Goal: Information Seeking & Learning: Learn about a topic

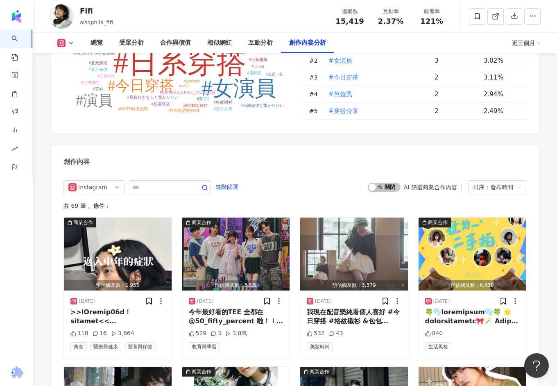
scroll to position [2477, 0]
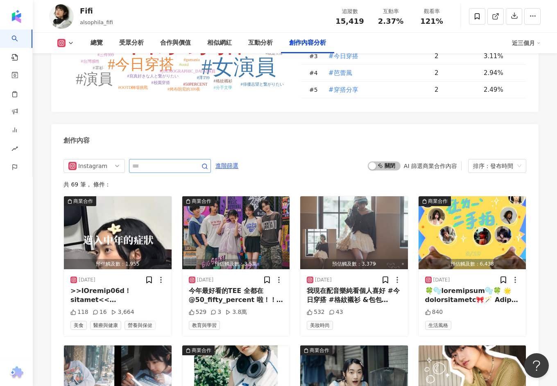
click at [160, 159] on span at bounding box center [170, 166] width 82 height 14
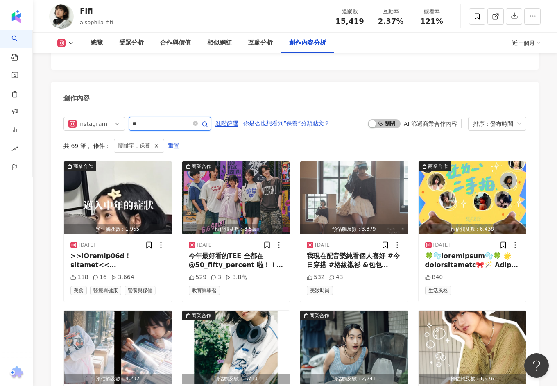
scroll to position [2509, 0]
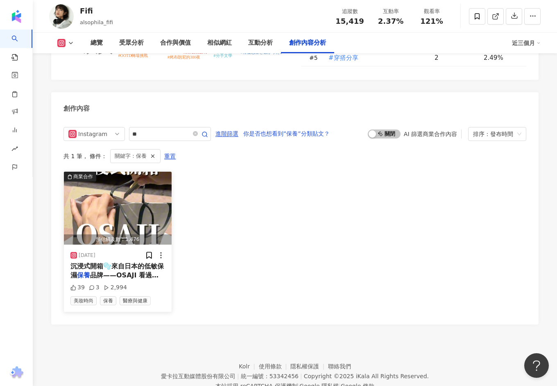
click at [137, 271] on span "品牌——OSAJI 看過我發" at bounding box center [114, 279] width 88 height 17
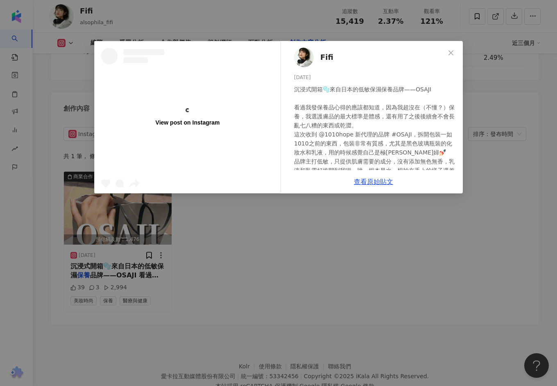
click at [369, 186] on div "查看原始貼文" at bounding box center [373, 181] width 179 height 23
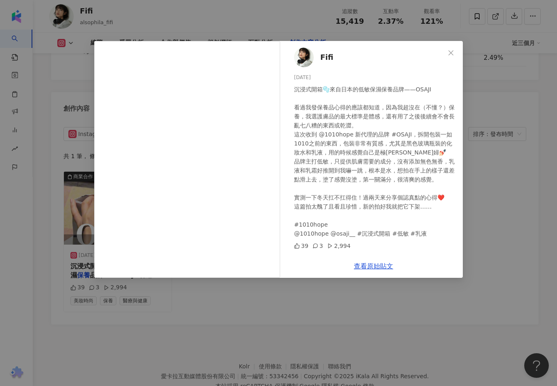
click at [371, 179] on div "沉浸式開箱🫧來自日本的低敏保濕保養品牌——OSAJI 看過我發保養品心得的應該都知道，因為我超沒在（不懂？）保養，我選護膚品的最大標準是體感，還有用了之後後續…" at bounding box center [375, 161] width 162 height 153
click at [319, 320] on div "Fifi 2024/12/26 沉浸式開箱🫧來自日本的低敏保濕保養品牌——OSAJI 看過我發保養品心得的應該都知道，因為我超沒在（不懂？）保養，我選護膚品的…" at bounding box center [278, 193] width 557 height 386
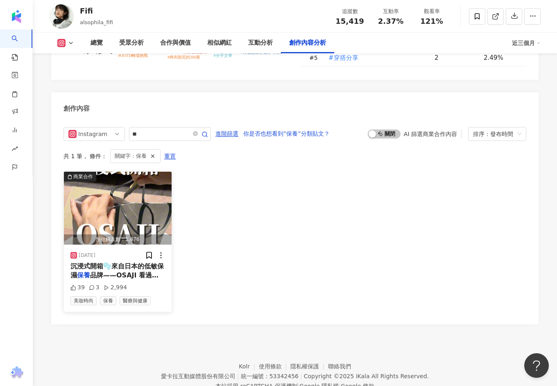
click at [117, 186] on img "button" at bounding box center [118, 208] width 108 height 73
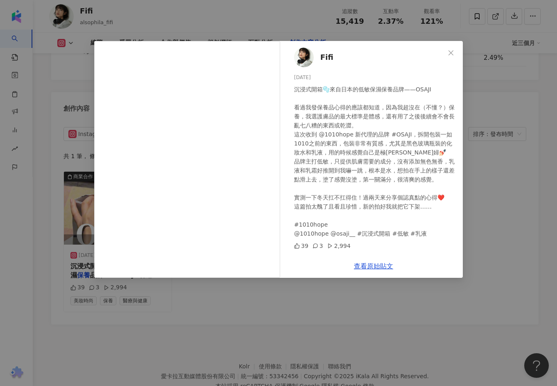
click at [333, 290] on div "Fifi 2024/12/26 沉浸式開箱🫧來自日本的低敏保濕保養品牌——OSAJI 看過我發保養品心得的應該都知道，因為我超沒在（不懂？）保養，我選護膚品的…" at bounding box center [278, 193] width 557 height 386
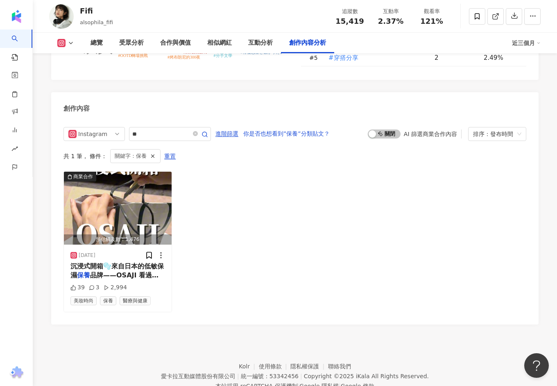
click at [165, 119] on div "Instagram ** 進階篩選 你是否也想看到”保養”分類貼文？ 啟動 關閉 AI 篩選商業合作內容 排序：發布時間 共 1 筆 ， 條件： 關鍵字：保養…" at bounding box center [294, 222] width 487 height 206
click at [161, 129] on input "**" at bounding box center [160, 134] width 57 height 10
type input "*"
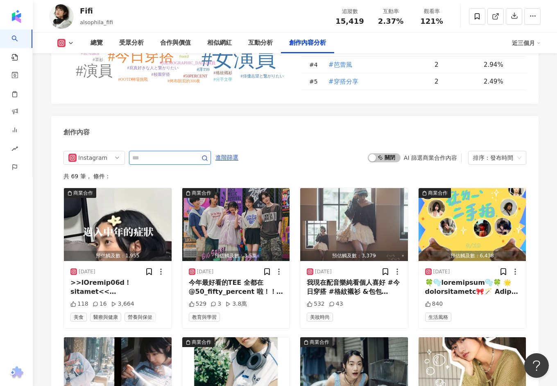
scroll to position [2460, 0]
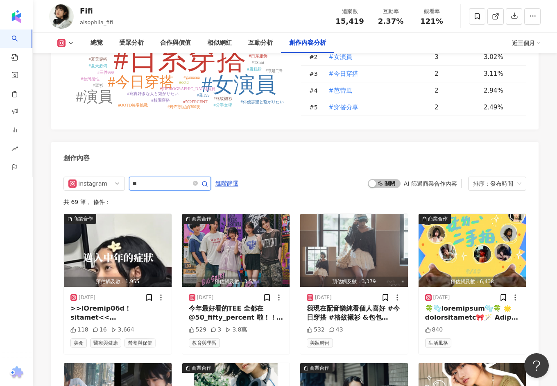
type input "**"
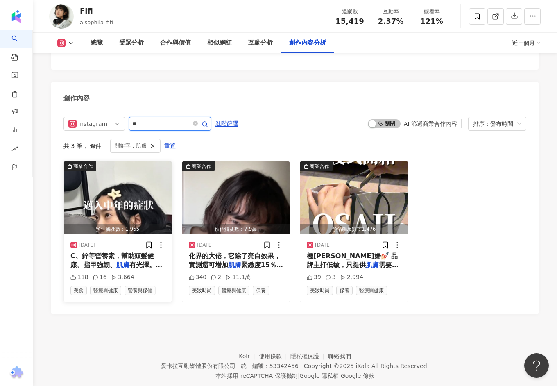
scroll to position [2509, 0]
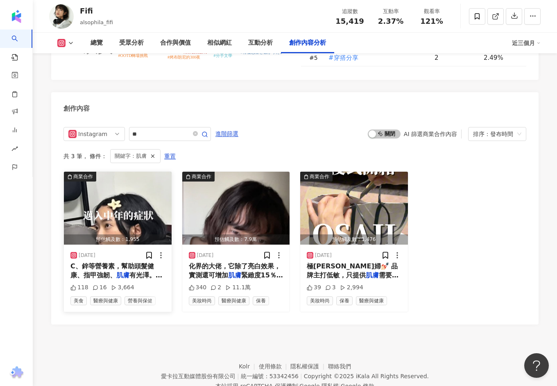
click at [131, 271] on span "有光澤。 🎁【iHerb Excl" at bounding box center [116, 279] width 92 height 17
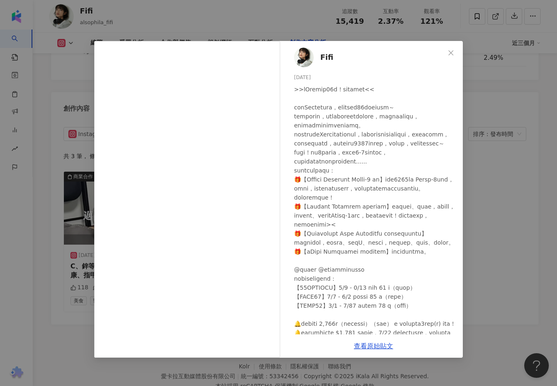
scroll to position [14, 0]
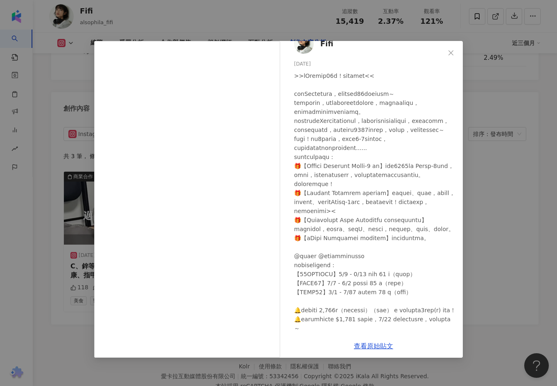
click at [485, 218] on div "Fifi 2025/9/4 118 16 3,664 查看原始貼文" at bounding box center [278, 193] width 557 height 386
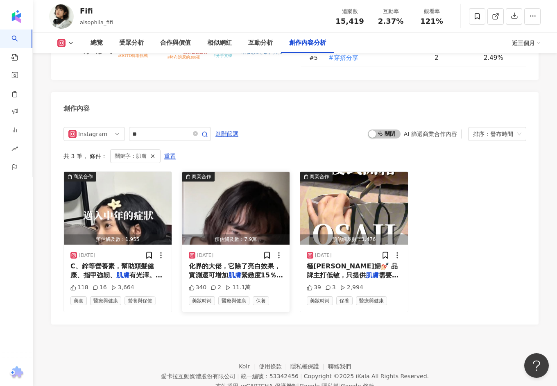
click at [226, 193] on img "button" at bounding box center [236, 208] width 108 height 73
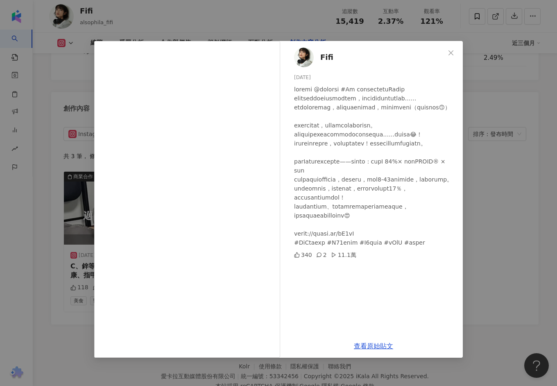
click at [486, 187] on div "Fifi 2025/2/11 340 2 11.1萬 查看原始貼文" at bounding box center [278, 193] width 557 height 386
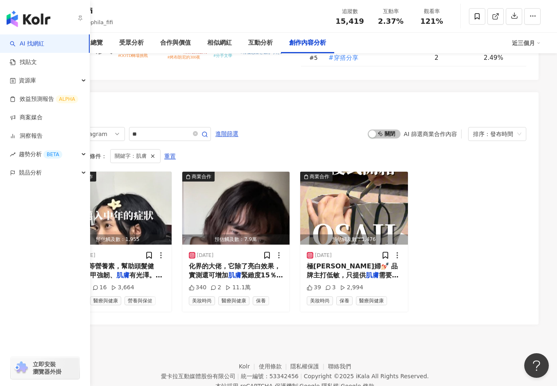
click at [8, 18] on img "button" at bounding box center [29, 19] width 44 height 16
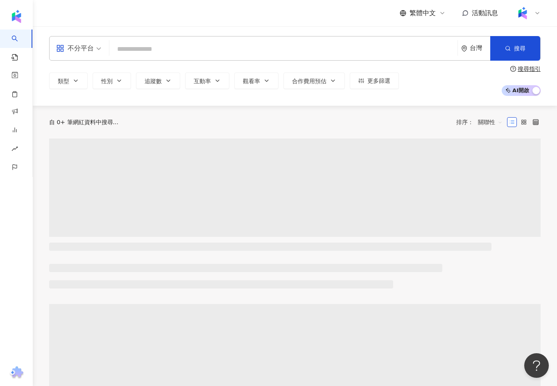
click at [145, 49] on input "search" at bounding box center [284, 49] width 342 height 16
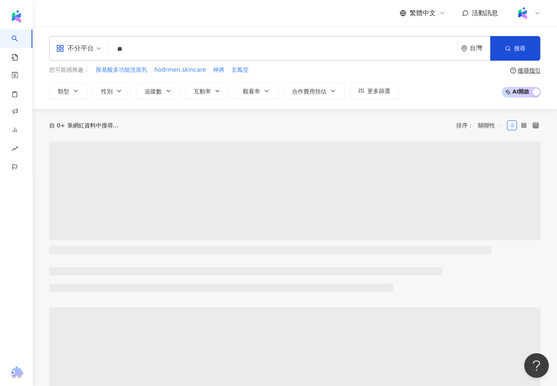
type input "**"
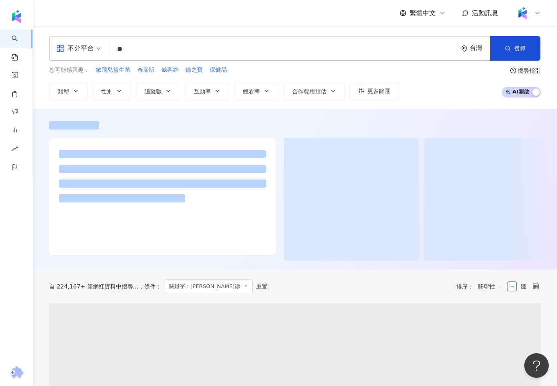
click at [41, 111] on div at bounding box center [295, 189] width 524 height 161
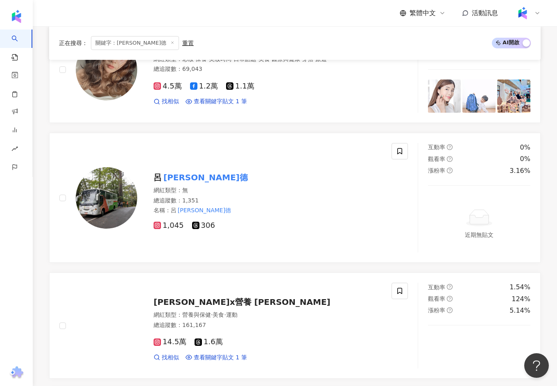
scroll to position [394, 0]
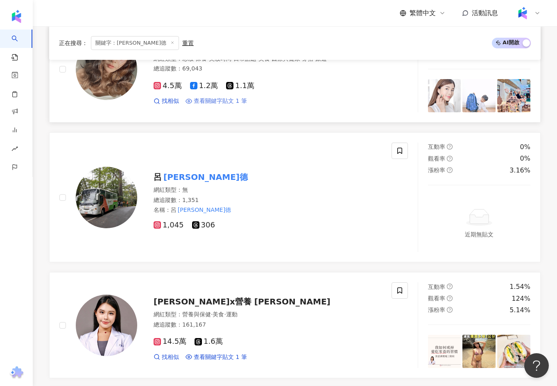
click at [213, 99] on span "查看關鍵字貼文 1 筆" at bounding box center [220, 101] width 53 height 8
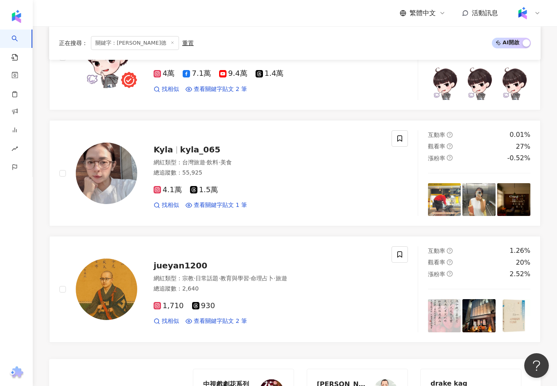
scroll to position [1241, 0]
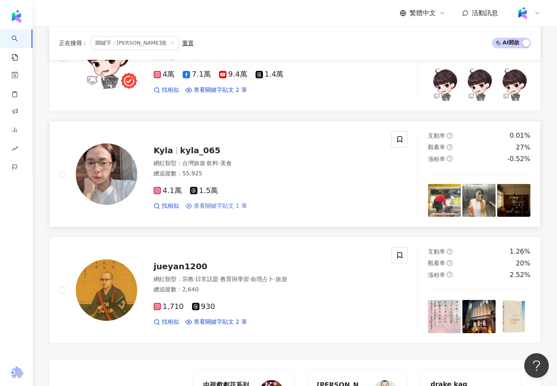
click at [212, 202] on span "查看關鍵字貼文 1 筆" at bounding box center [220, 206] width 53 height 8
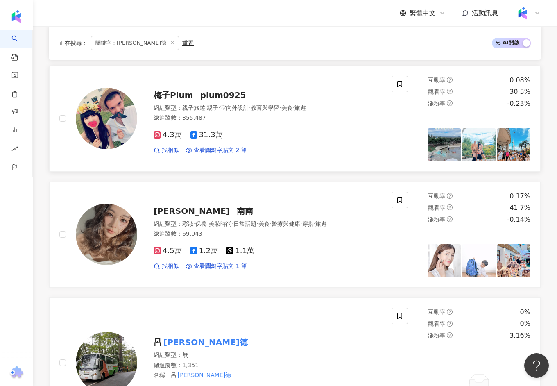
scroll to position [50, 0]
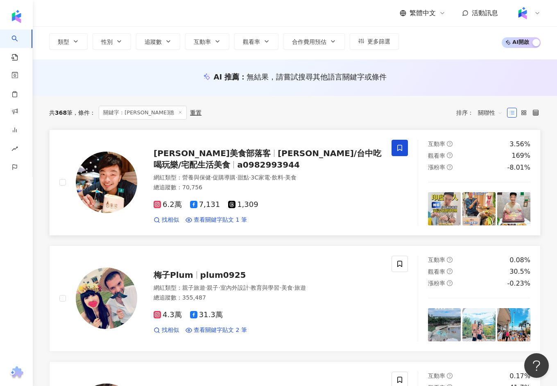
click at [213, 214] on div "6.2萬 7,131 1,309 找相似 查看關鍵字貼文 1 筆" at bounding box center [268, 209] width 228 height 30
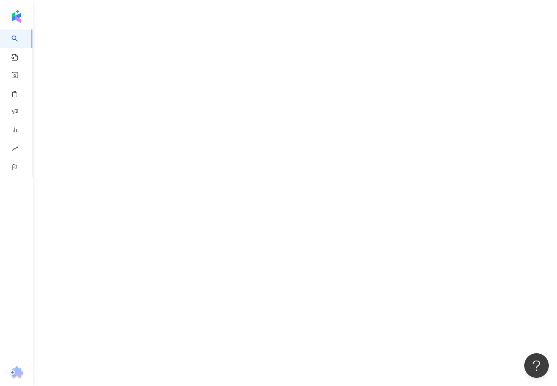
scroll to position [37, 0]
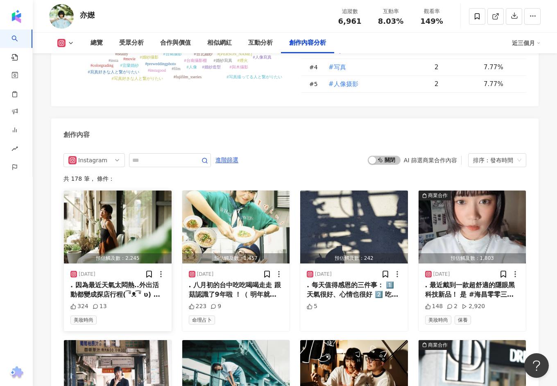
scroll to position [2328, 0]
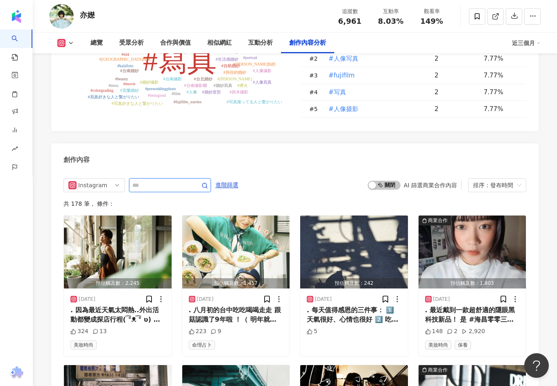
click at [139, 180] on input "text" at bounding box center [160, 185] width 57 height 10
type input "*"
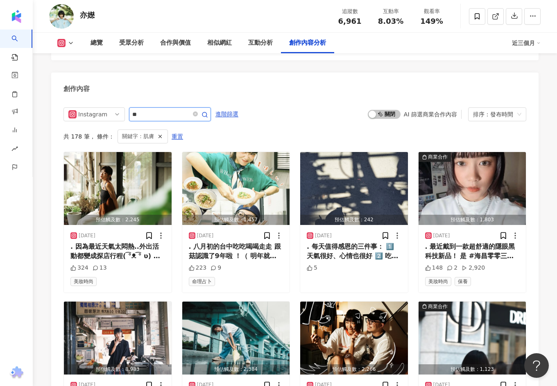
scroll to position [2305, 0]
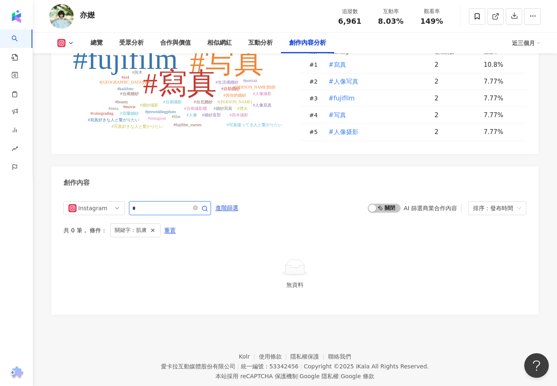
type input "*"
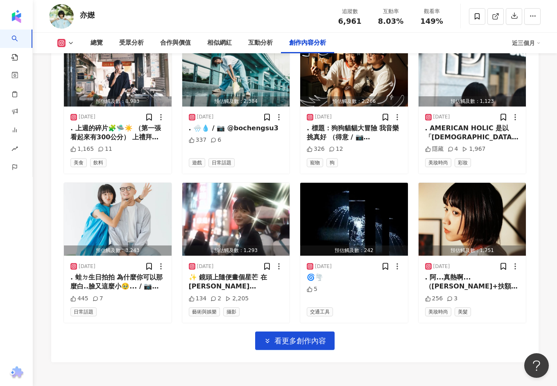
scroll to position [2705, 0]
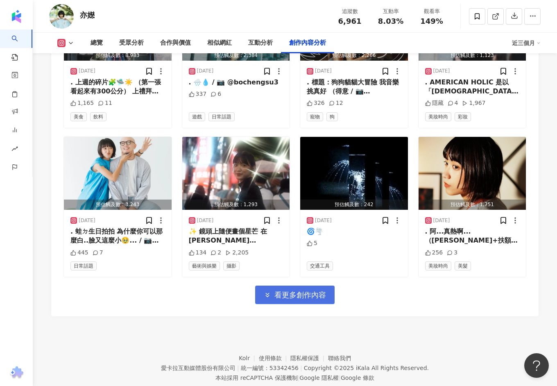
click at [311, 290] on span "看更多創作內容" at bounding box center [300, 294] width 52 height 9
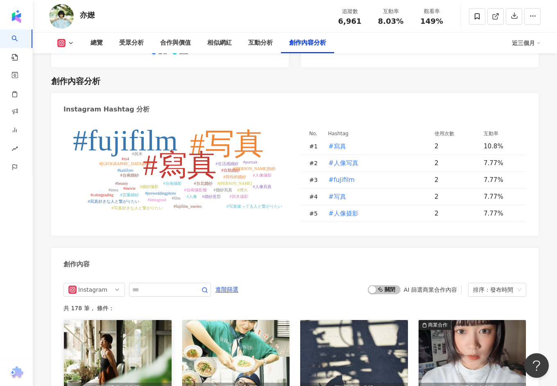
scroll to position [2193, 0]
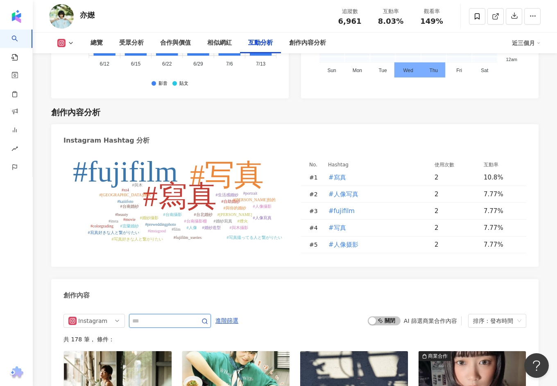
click at [154, 316] on input "text" at bounding box center [160, 321] width 57 height 10
type input "**"
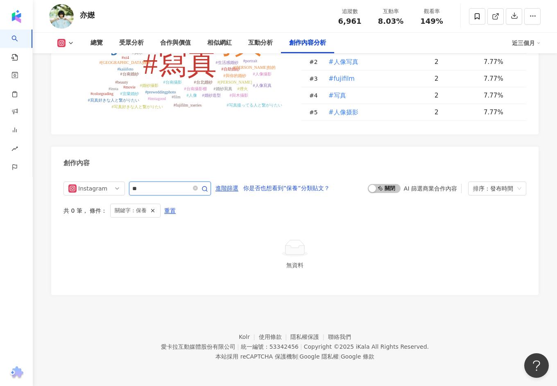
scroll to position [2305, 0]
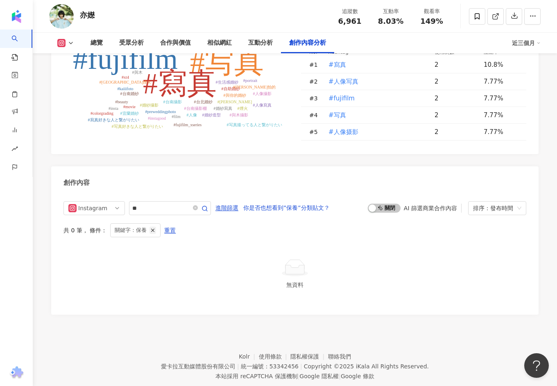
click at [151, 227] on button "button" at bounding box center [153, 230] width 7 height 7
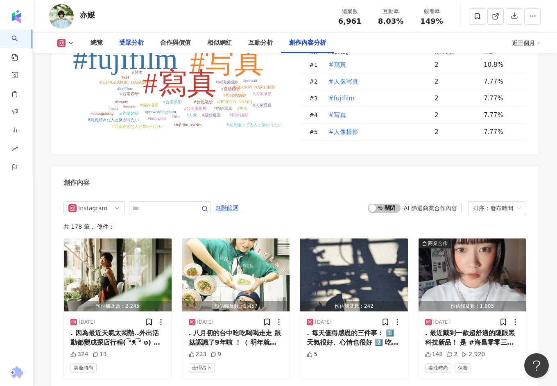
scroll to position [2399, 0]
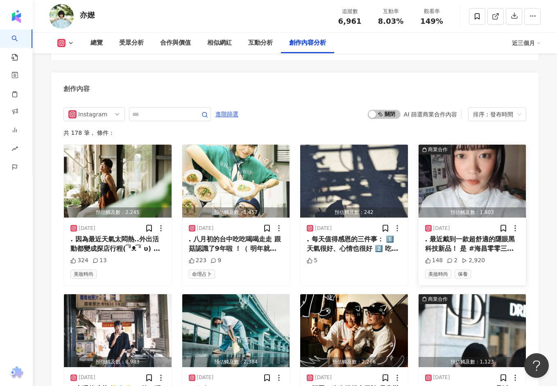
click at [462, 235] on div ". 最近戴到一款超舒適的隱眼黑科技新品！ 是 #海昌零零三薄透氧彩色日拋 (⁠≧⁠(⁠ｴ⁠)⁠≦⁠ ⁠) 它的鏡片真的超薄～只有0.03mm 戴一整天眼睛都很…" at bounding box center [472, 244] width 95 height 18
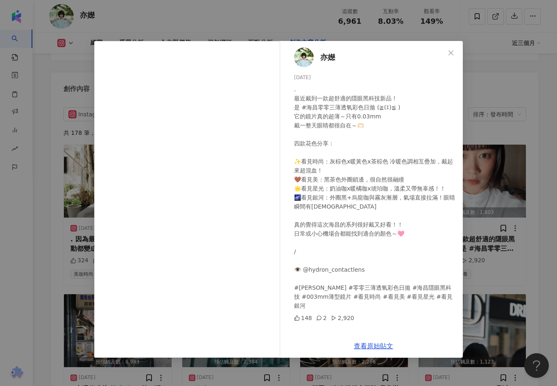
click at [462, 152] on div "亦嬨 2025/8/31 . 最近戴到一款超舒適的隱眼黑科技新品！ 是 #海昌零零三薄透氧彩色日拋 (⁠≧⁠(⁠ｴ⁠)⁠≦⁠ ⁠) 它的鏡片真的超薄～只有0.…" at bounding box center [373, 187] width 179 height 293
click at [513, 184] on div "亦嬨 2025/8/31 . 最近戴到一款超舒適的隱眼黑科技新品！ 是 #海昌零零三薄透氧彩色日拋 (⁠≧⁠(⁠ｴ⁠)⁠≦⁠ ⁠) 它的鏡片真的超薄～只有0.…" at bounding box center [278, 193] width 557 height 386
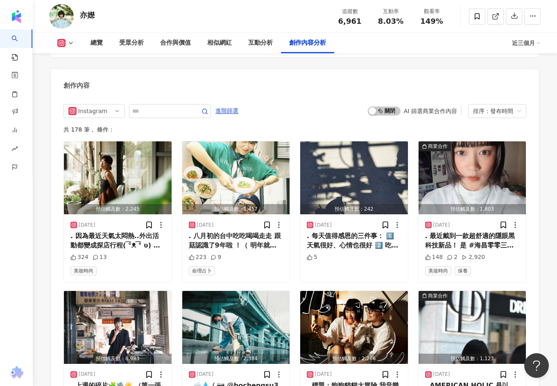
scroll to position [2313, 0]
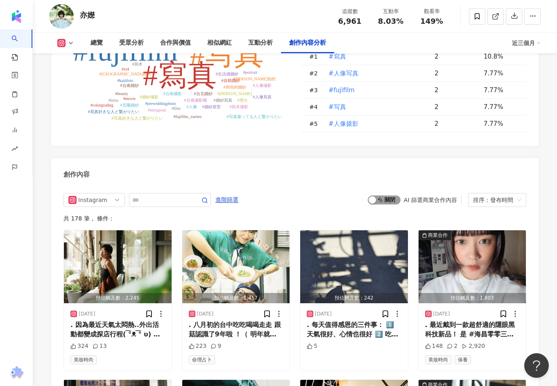
click at [387, 195] on span "啟動 關閉" at bounding box center [384, 199] width 33 height 9
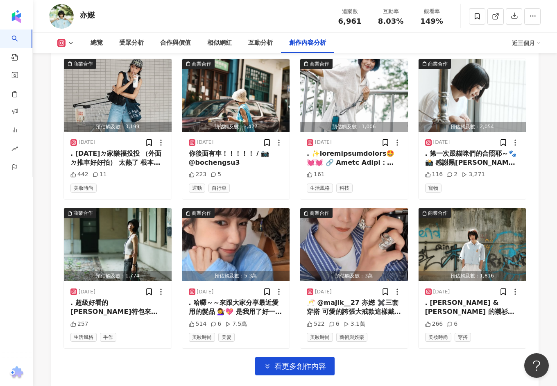
scroll to position [2635, 0]
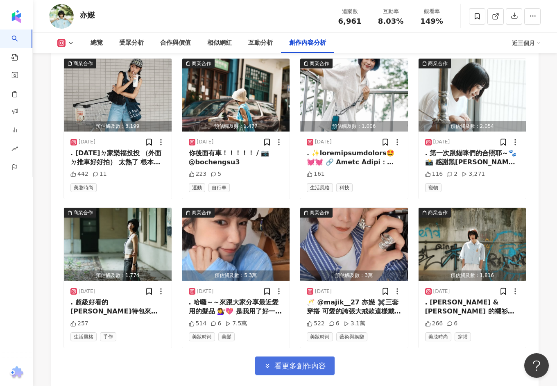
click at [296, 356] on button "看更多創作內容" at bounding box center [294, 365] width 79 height 18
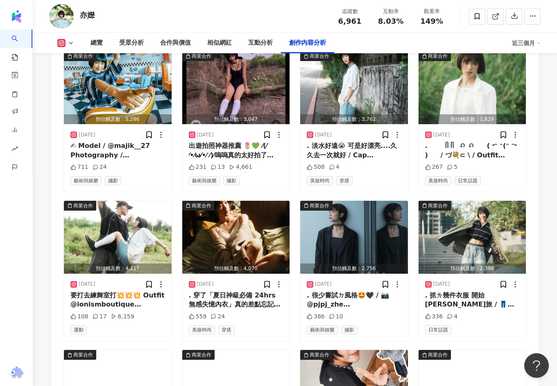
scroll to position [3114, 0]
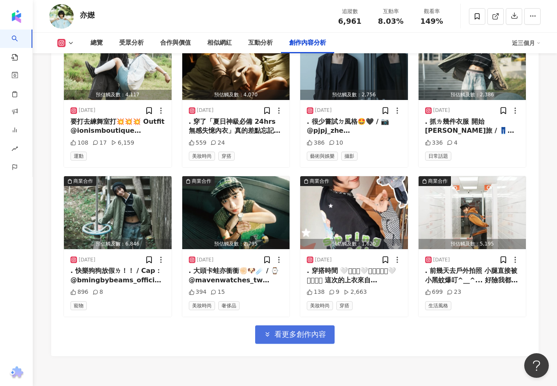
click at [291, 325] on button "看更多創作內容" at bounding box center [294, 334] width 79 height 18
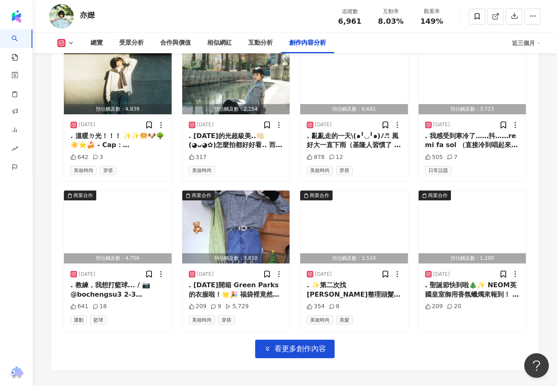
scroll to position [3597, 0]
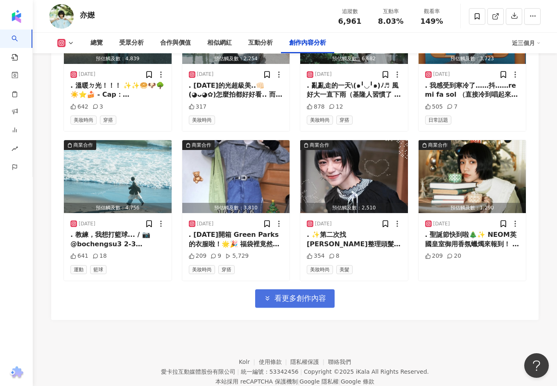
click at [310, 294] on span "看更多創作內容" at bounding box center [300, 298] width 52 height 9
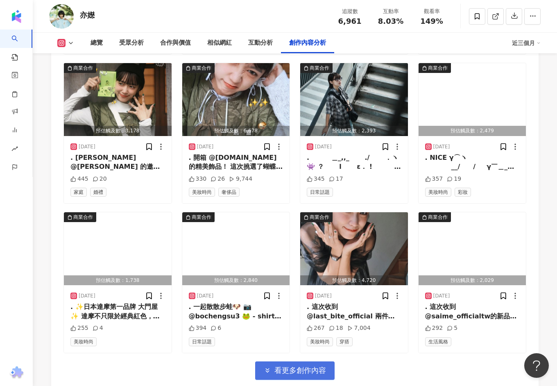
scroll to position [4043, 0]
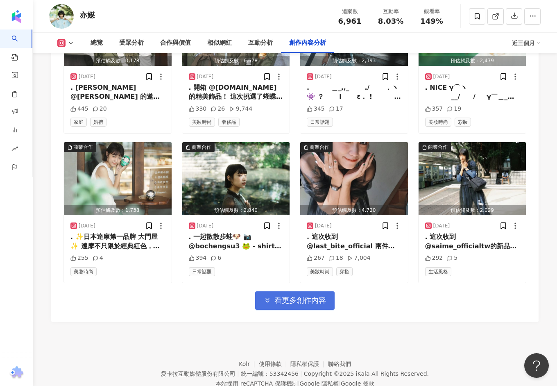
click at [310, 296] on span "看更多創作內容" at bounding box center [300, 300] width 52 height 9
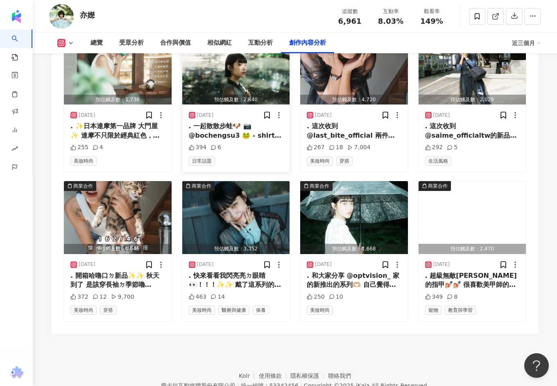
scroll to position [4155, 0]
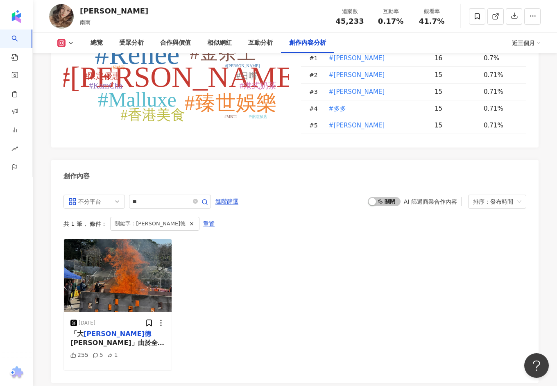
scroll to position [2563, 0]
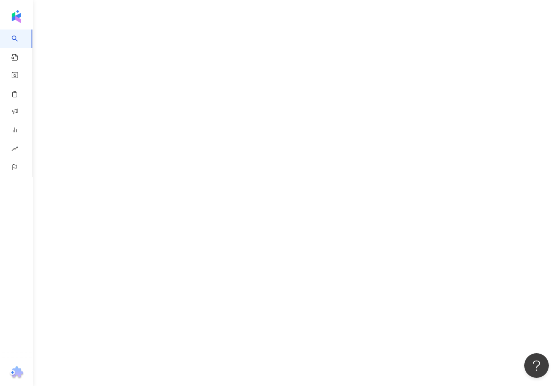
scroll to position [37, 0]
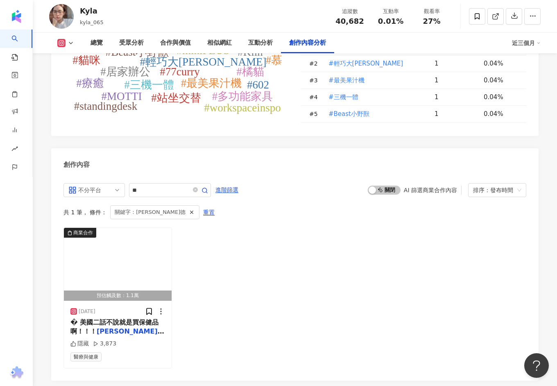
scroll to position [2494, 0]
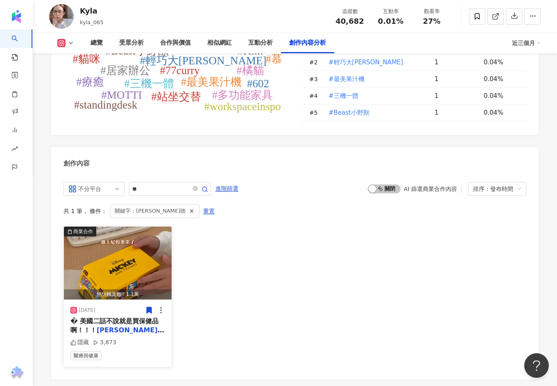
click at [135, 317] on div "� 美國二話不說就是買保健品啊！！！ 威德 這品牌一直都是托美國帶保健品回來的首" at bounding box center [117, 326] width 95 height 18
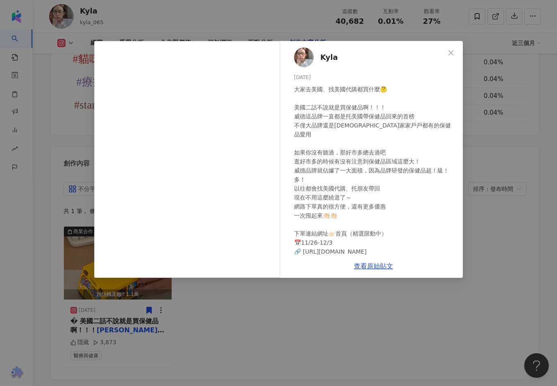
click at [321, 12] on div "Kyla 2024/11/26 大家去美國、找美國代購都買什麼🤔 美國二話不說就是買保健品啊！！！ 威德這品牌一直都是托美國帶保健品回來的首榜 不僅大品牌還是…" at bounding box center [278, 193] width 557 height 386
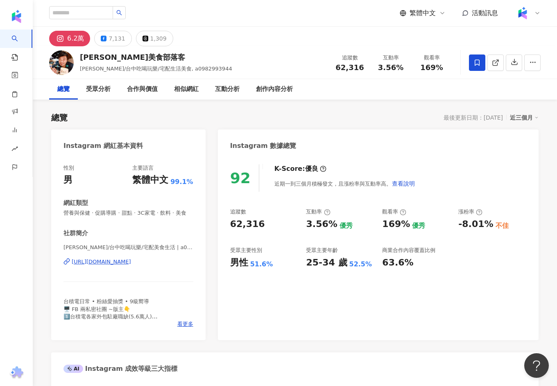
click at [131, 263] on div "[URL][DOMAIN_NAME]" at bounding box center [101, 261] width 59 height 7
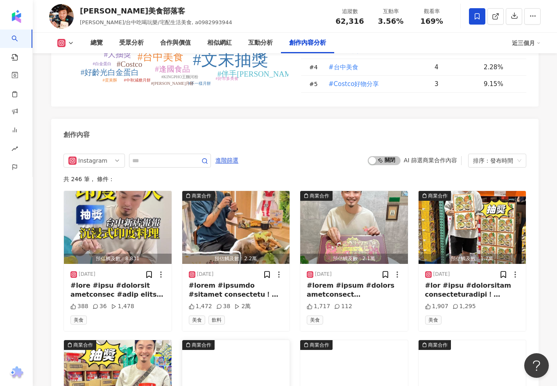
scroll to position [2455, 0]
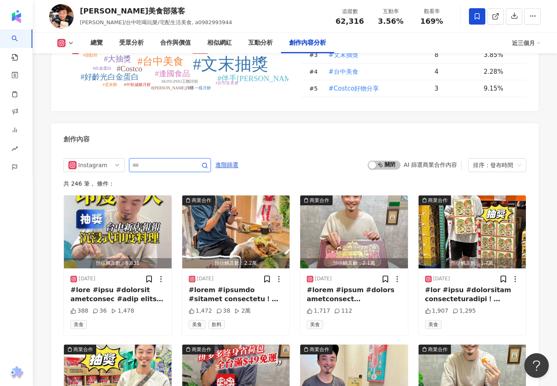
click at [167, 160] on input "text" at bounding box center [160, 165] width 57 height 10
type input "*"
type input "**"
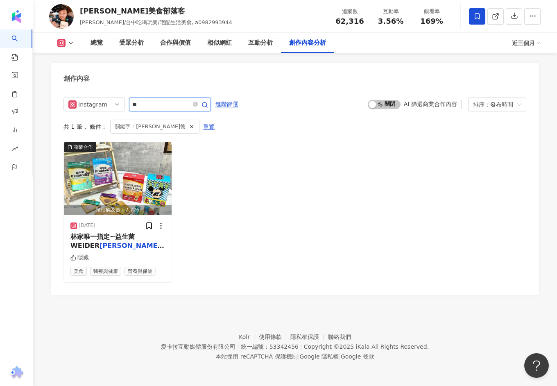
scroll to position [2512, 0]
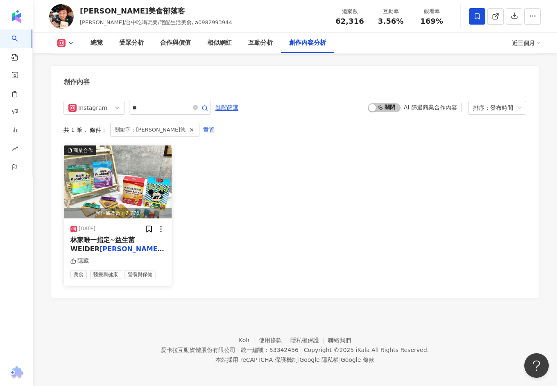
click at [123, 236] on span "林家唯一指定~益生菌 WEIDER" at bounding box center [102, 244] width 64 height 17
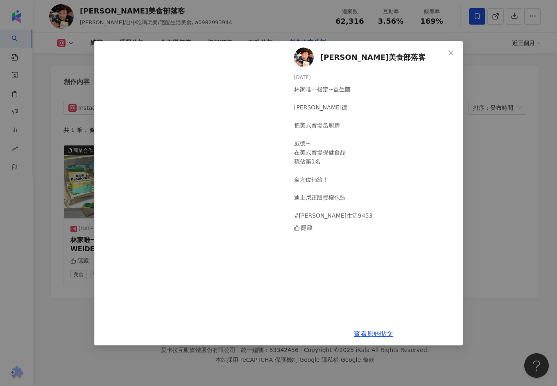
click at [483, 183] on div "[PERSON_NAME]美食部落客 [DATE] 林家唯一指定~益生菌 [PERSON_NAME]德 把美式賣場當廚房 威德~ 在美式賣場保健食品 穩佔第1…" at bounding box center [278, 193] width 557 height 386
